Goal: Task Accomplishment & Management: Manage account settings

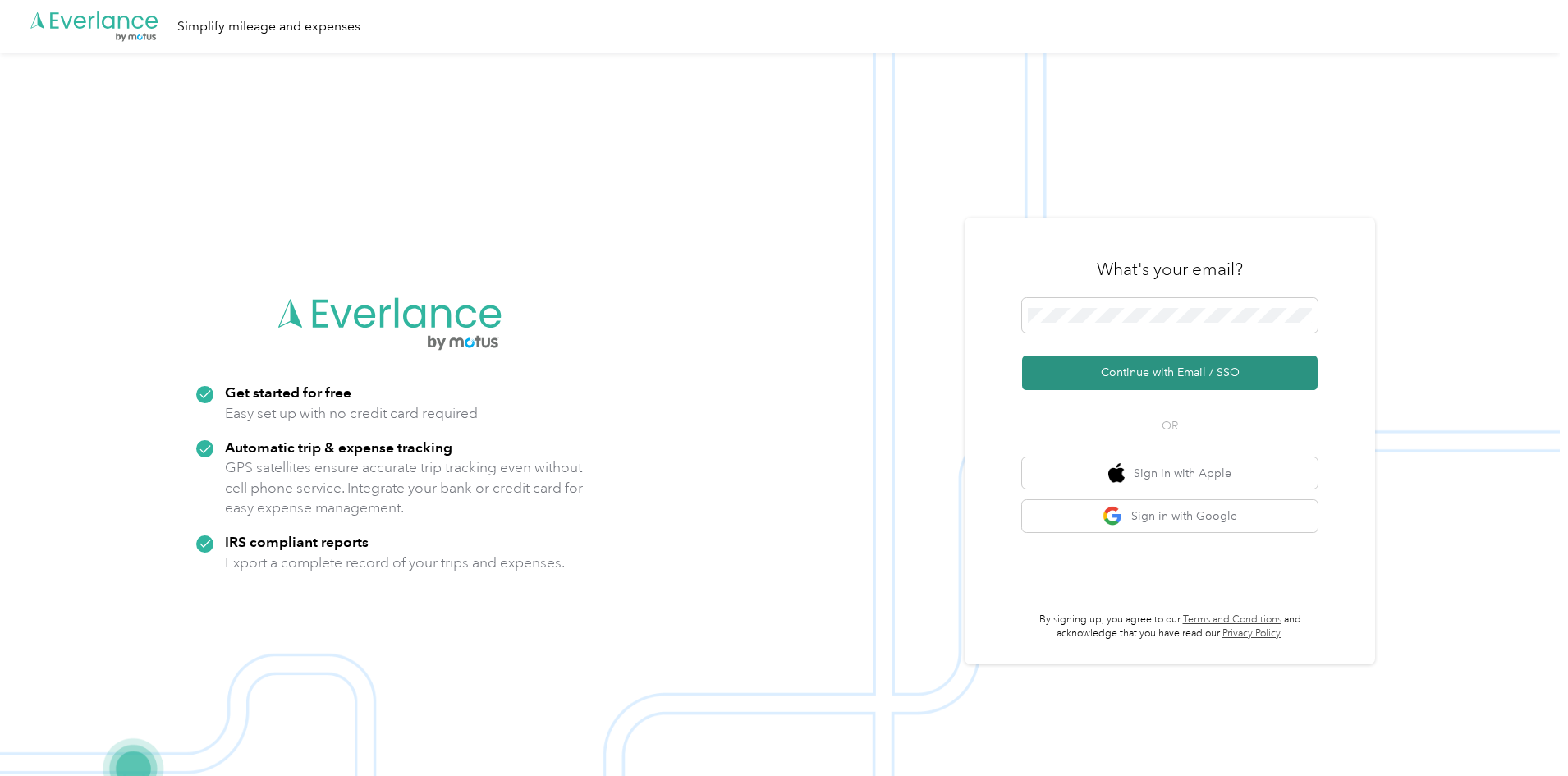
click at [1187, 361] on button "Continue with Email / SSO" at bounding box center [1170, 372] width 295 height 34
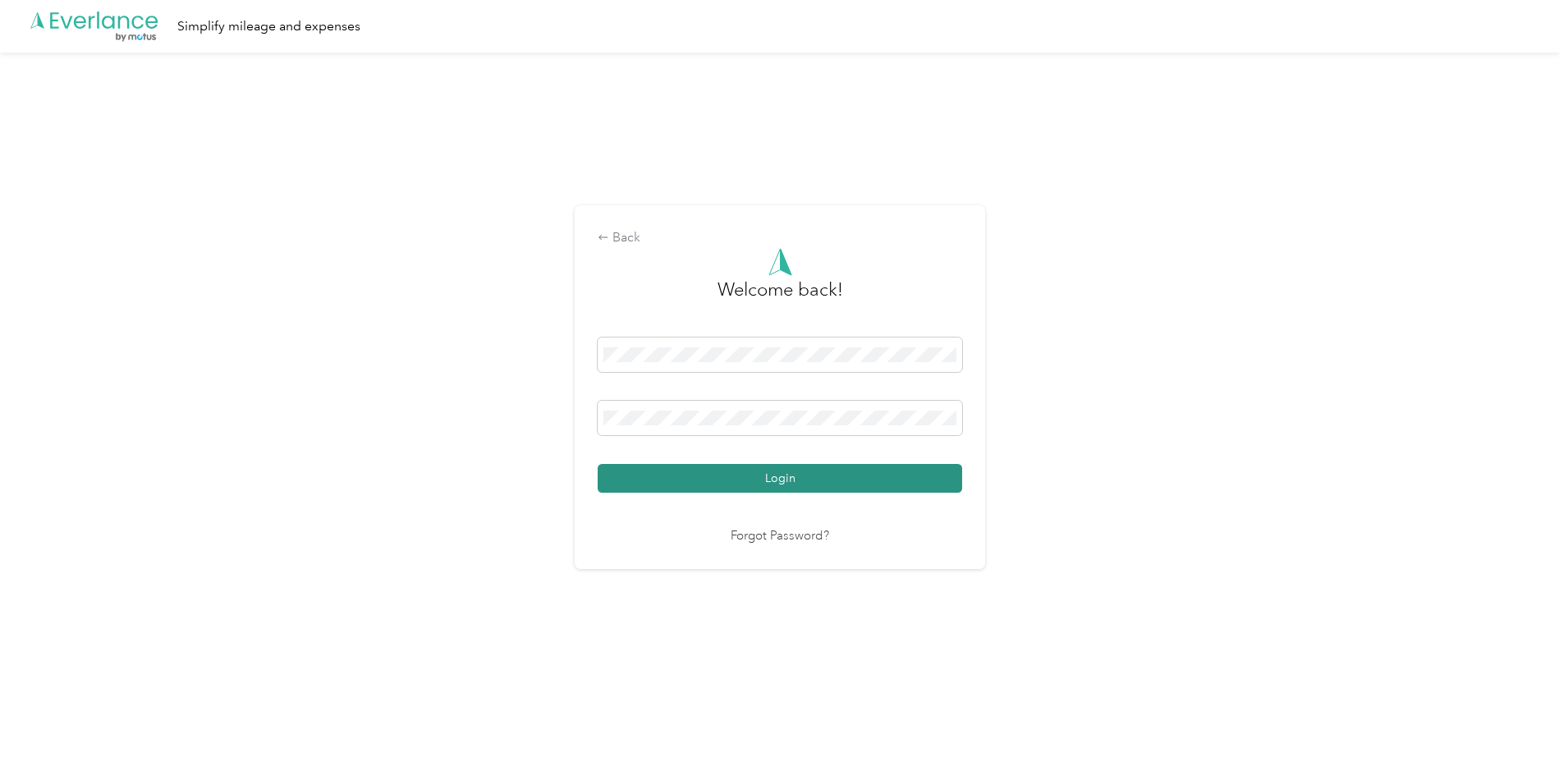
click at [891, 486] on button "Login" at bounding box center [780, 478] width 364 height 28
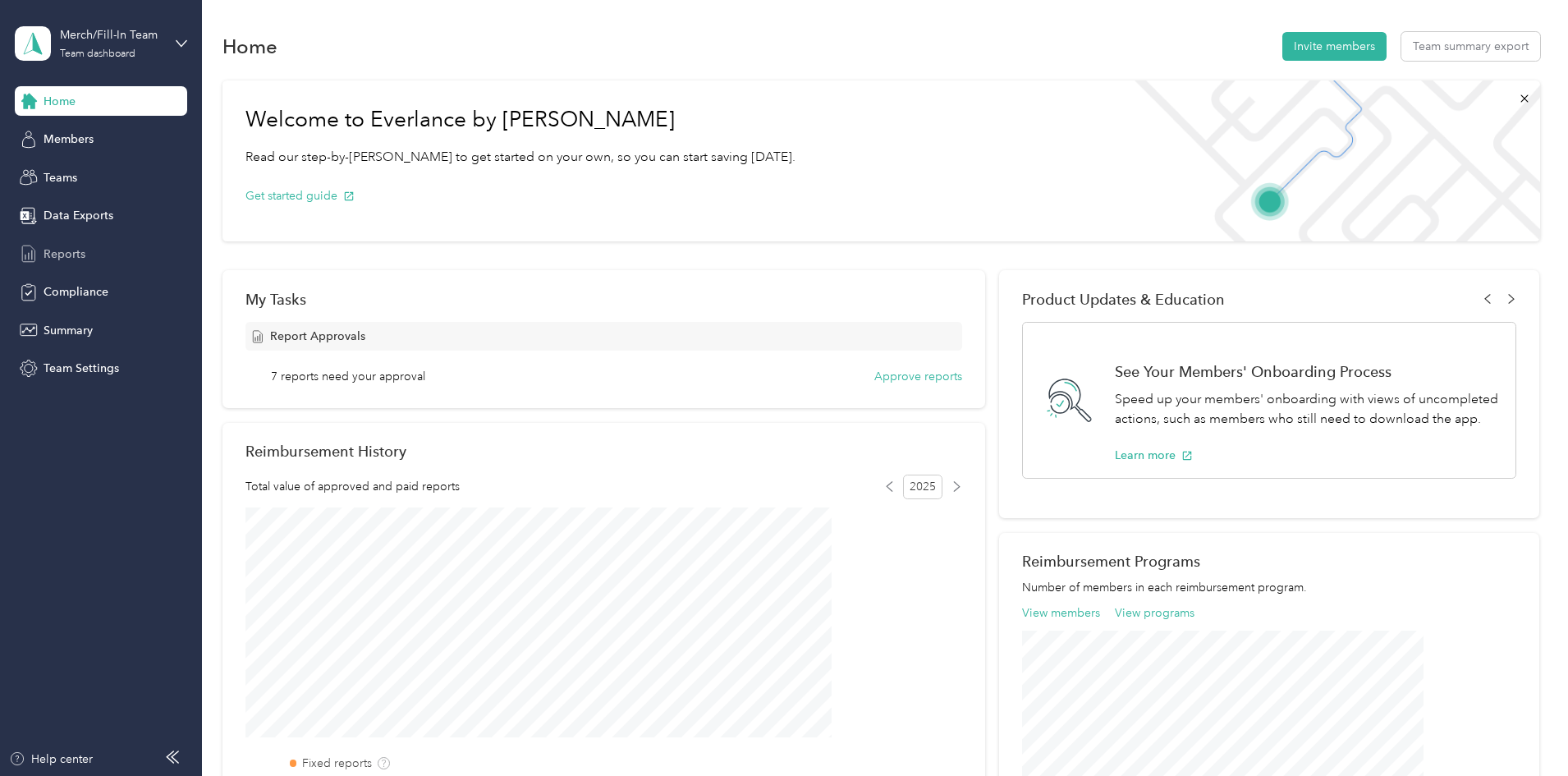
click at [65, 250] on span "Reports" at bounding box center [64, 254] width 42 height 18
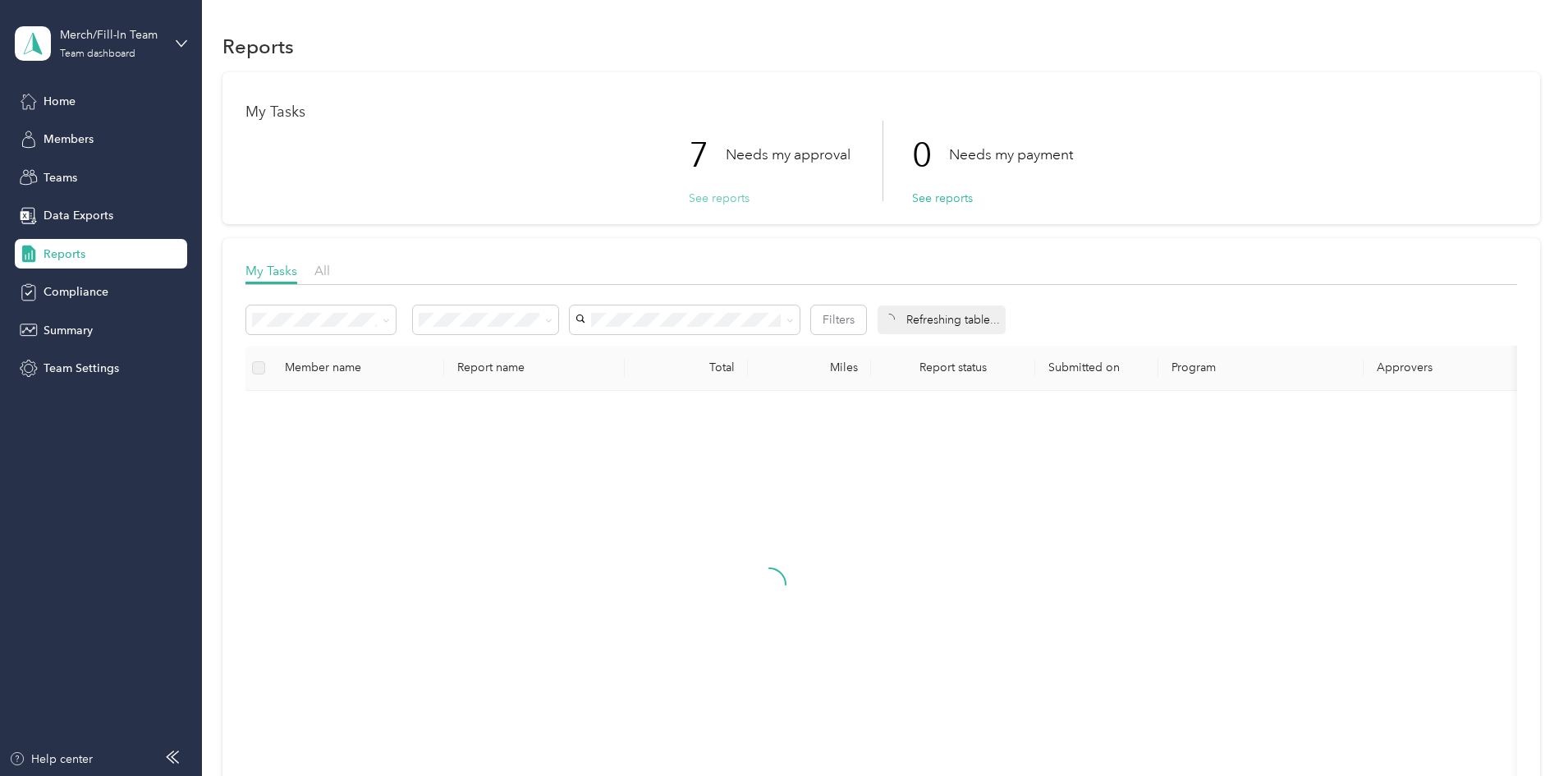
click at [723, 191] on button "See reports" at bounding box center [719, 198] width 61 height 18
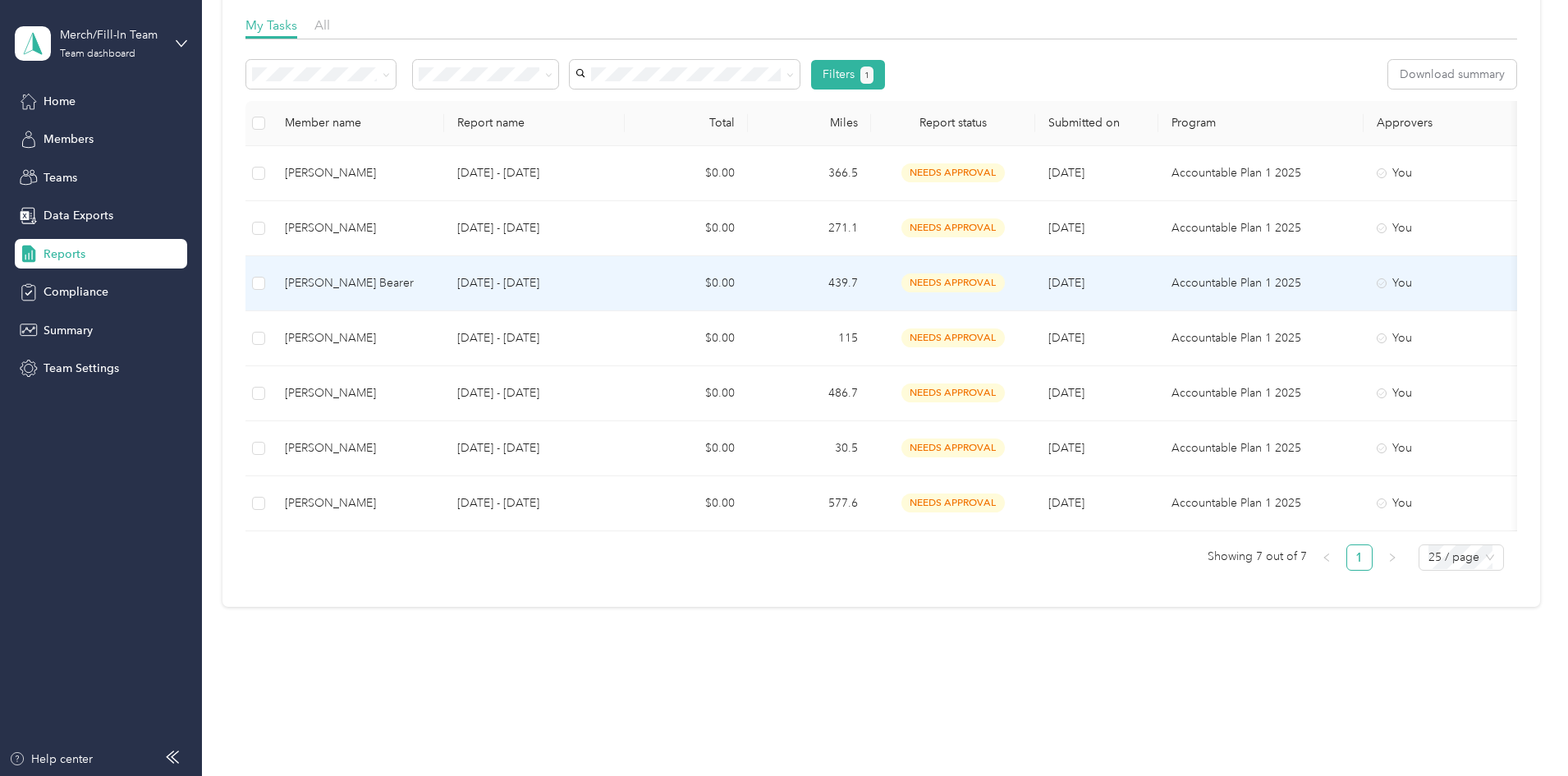
scroll to position [12, 0]
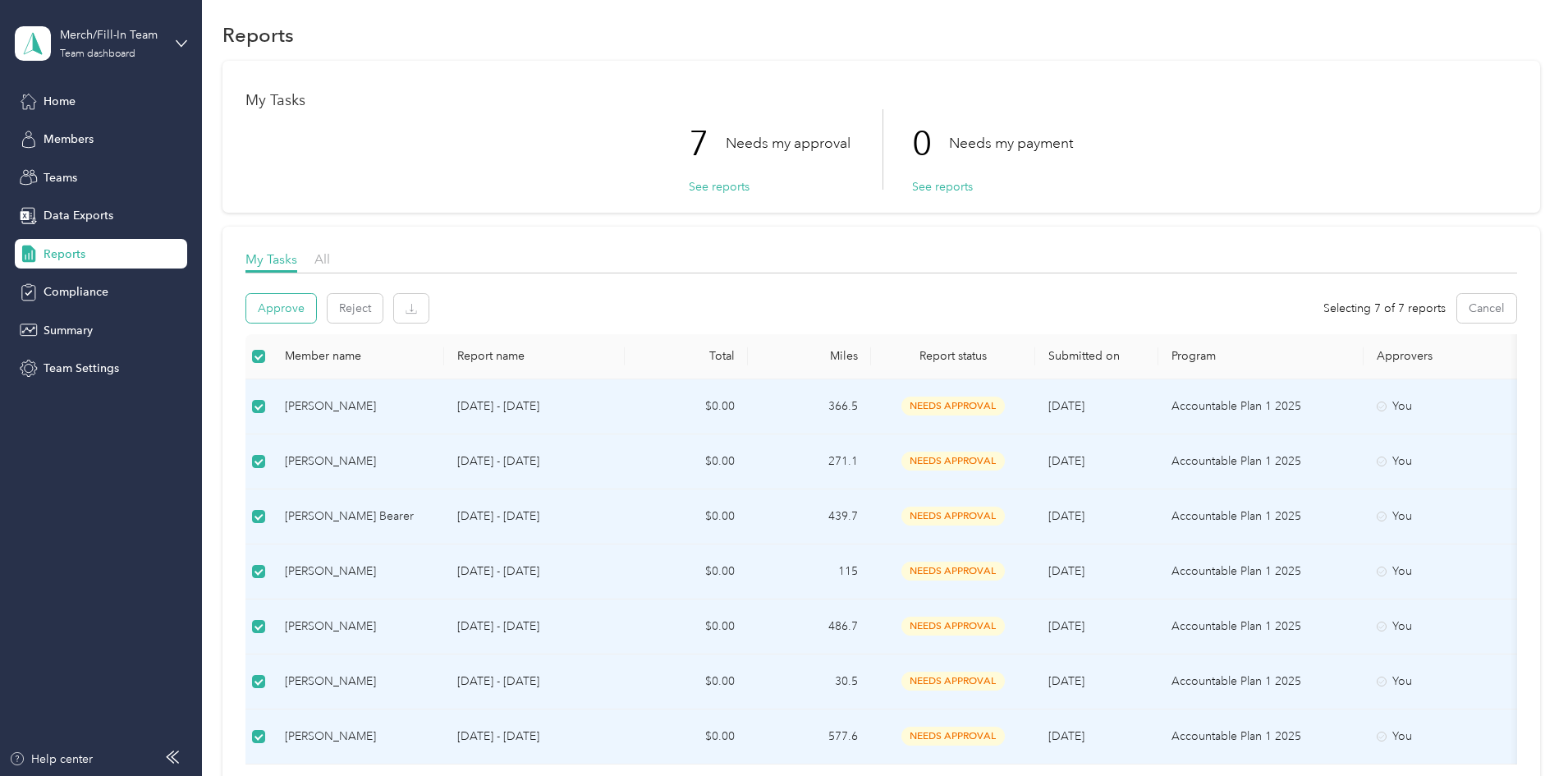
click at [316, 310] on button "Approve" at bounding box center [281, 308] width 70 height 28
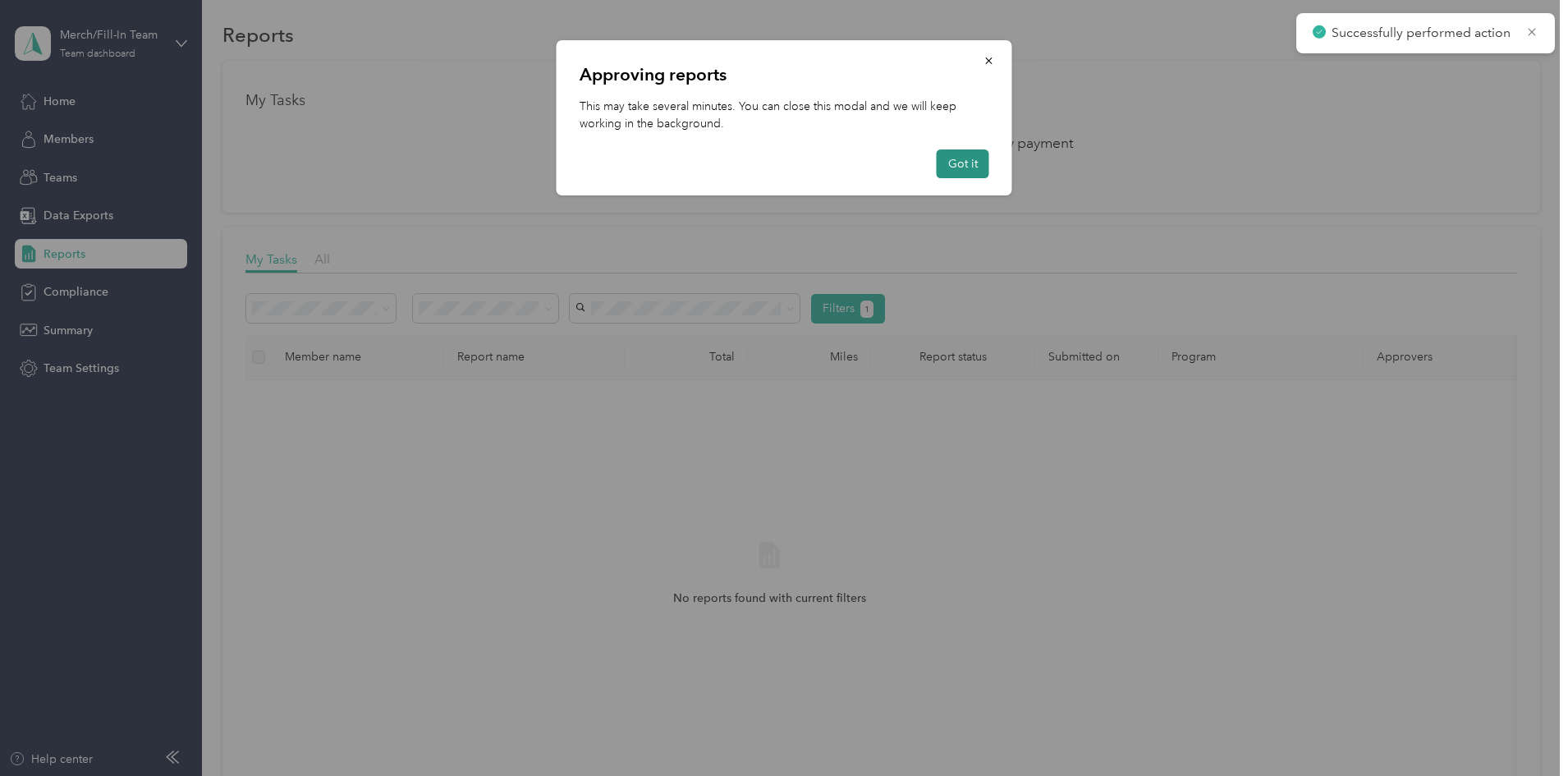
click at [955, 164] on button "Got it" at bounding box center [962, 164] width 53 height 28
